Goal: Navigation & Orientation: Go to known website

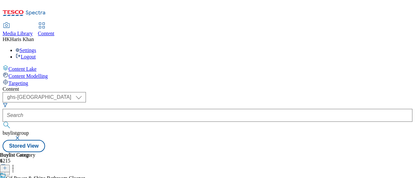
select select "ghs-[GEOGRAPHIC_DATA]"
drag, startPoint x: 0, startPoint y: 0, endPoint x: 41, endPoint y: 11, distance: 42.3
click at [41, 11] on icon at bounding box center [24, 15] width 43 height 14
